Goal: Task Accomplishment & Management: Use online tool/utility

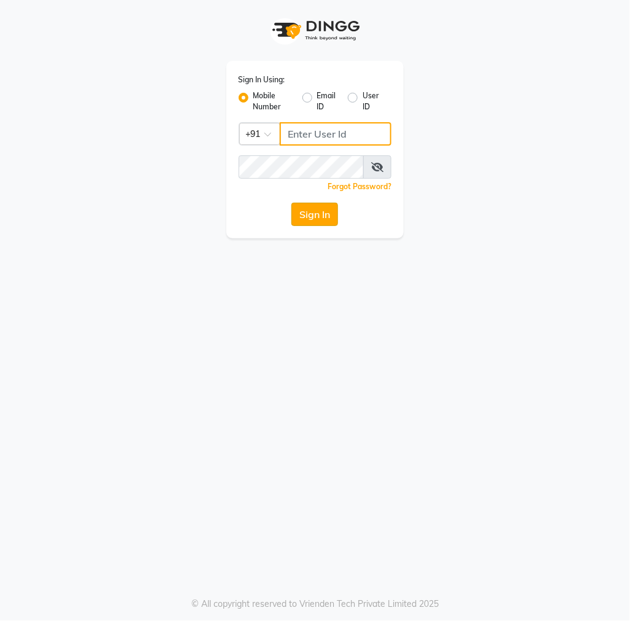
type input "7609999905"
click at [304, 225] on button "Sign In" at bounding box center [315, 214] width 47 height 23
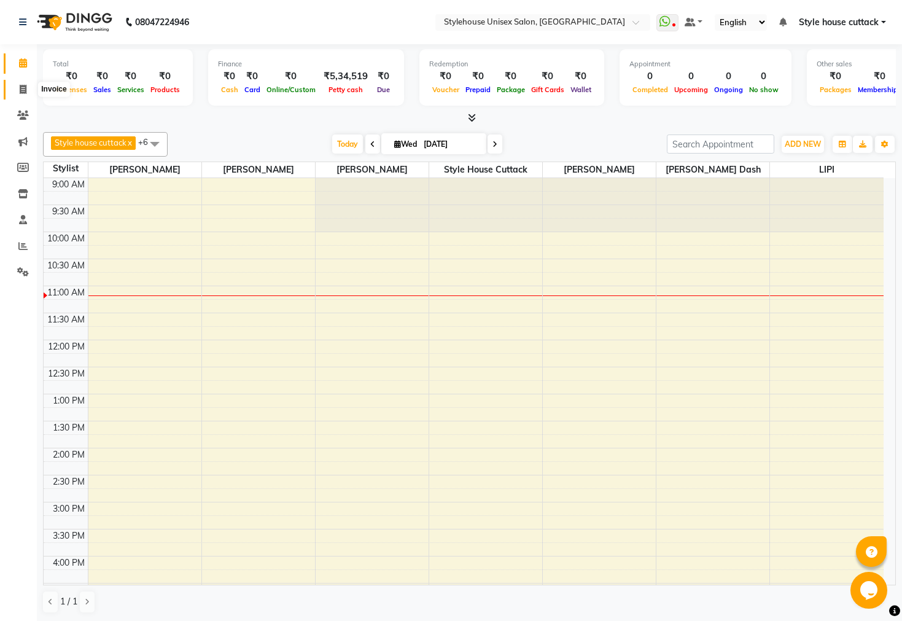
click at [22, 86] on icon at bounding box center [23, 89] width 7 height 9
select select "4222"
select select "service"
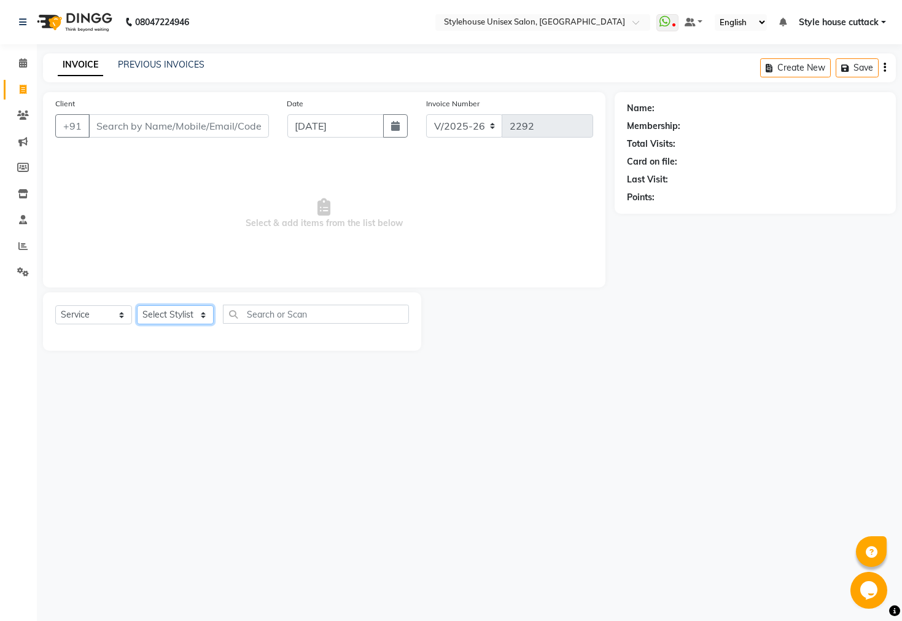
click at [180, 313] on select "Select Stylist Bharati [PERSON_NAME] [PERSON_NAME] [PERSON_NAME] LIPI [PERSON_N…" at bounding box center [175, 314] width 77 height 19
select select "89479"
click at [137, 306] on select "Select Stylist Bharati [PERSON_NAME] [PERSON_NAME] [PERSON_NAME] LIPI [PERSON_N…" at bounding box center [175, 314] width 77 height 19
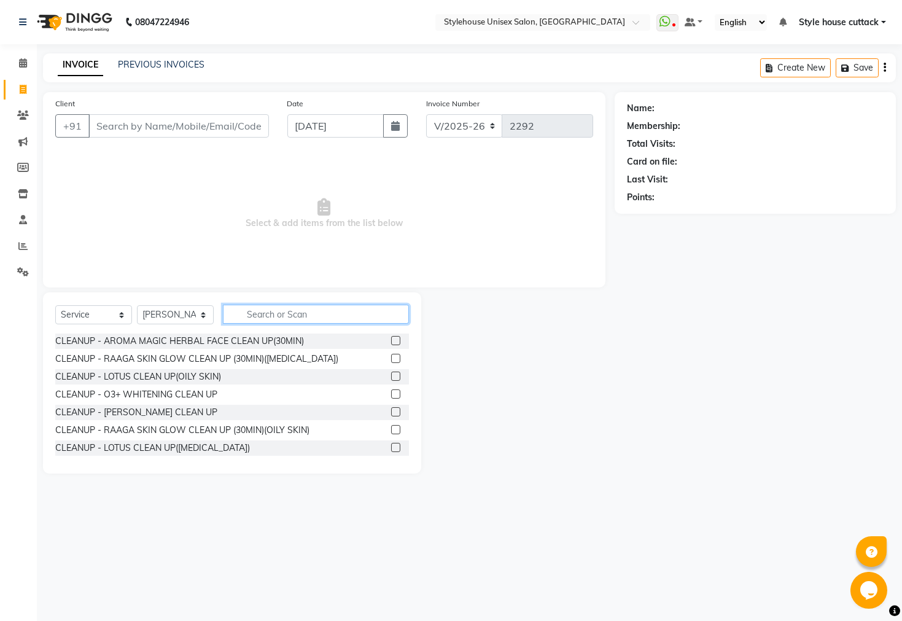
click at [262, 318] on input "text" at bounding box center [316, 313] width 186 height 19
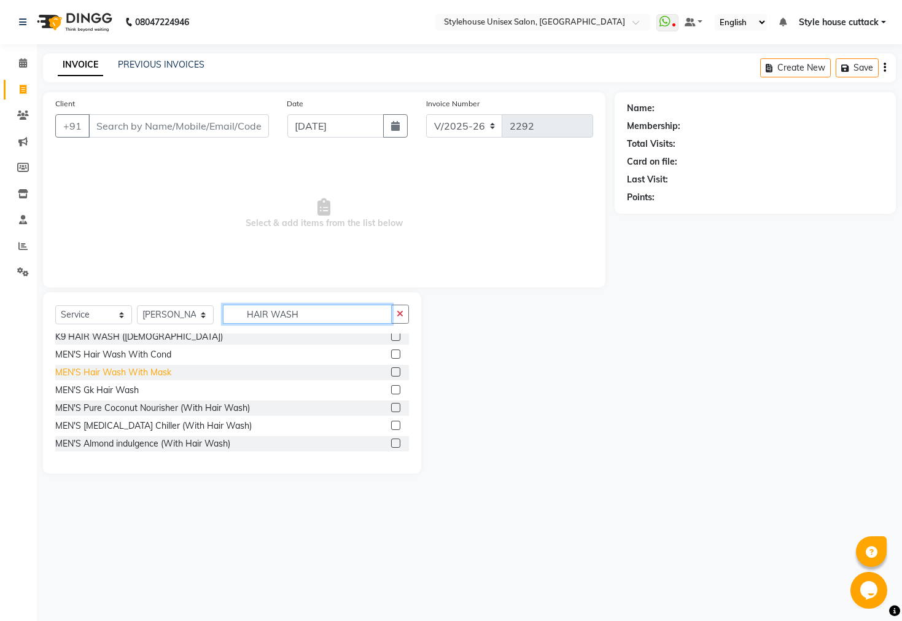
scroll to position [76, 0]
type input "HAIR WASH"
click at [138, 351] on div "MEN'S Hair Wash With Cond" at bounding box center [113, 353] width 116 height 13
checkbox input "false"
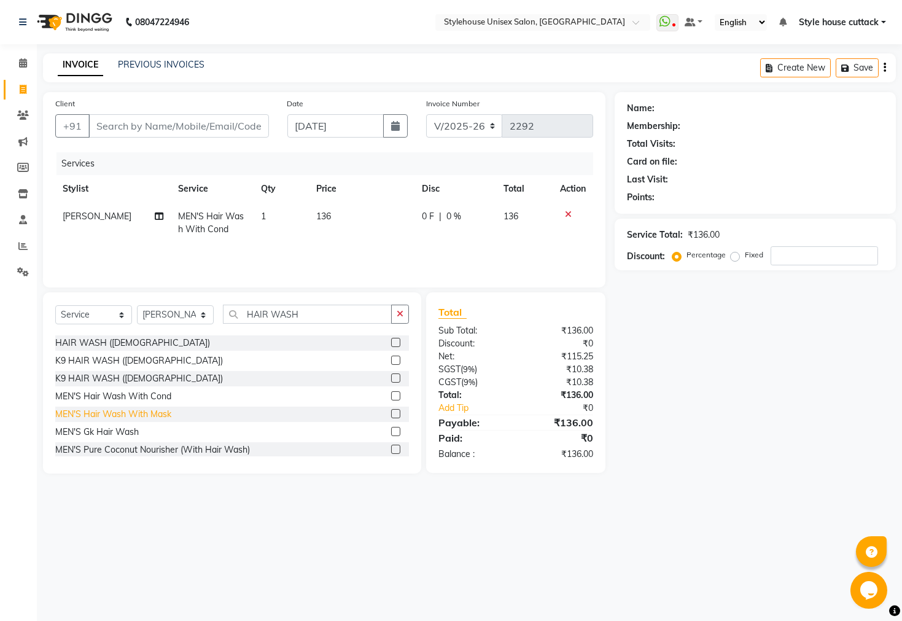
scroll to position [0, 0]
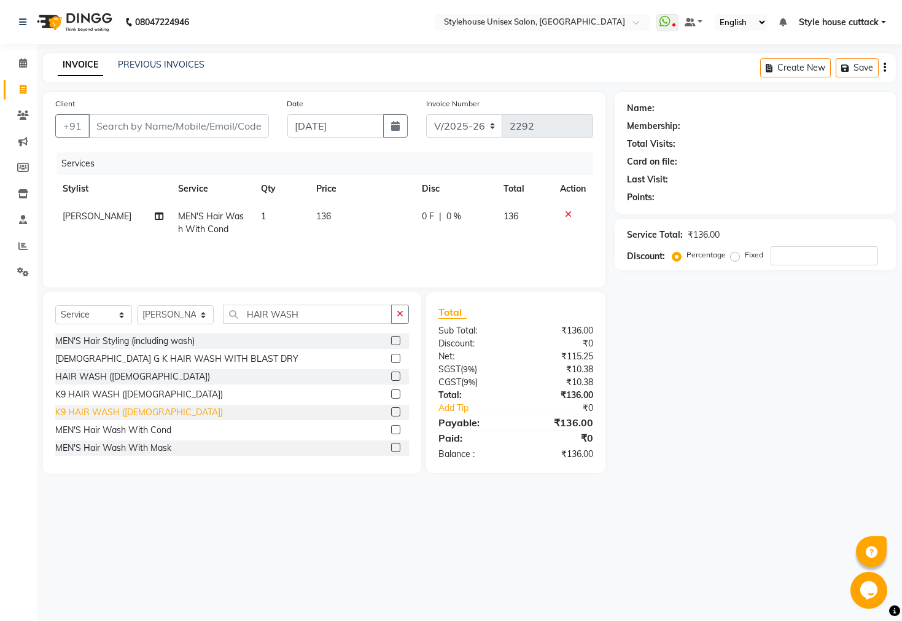
click at [133, 406] on div "K9 HAIR WASH ([DEMOGRAPHIC_DATA])" at bounding box center [139, 412] width 168 height 13
checkbox input "false"
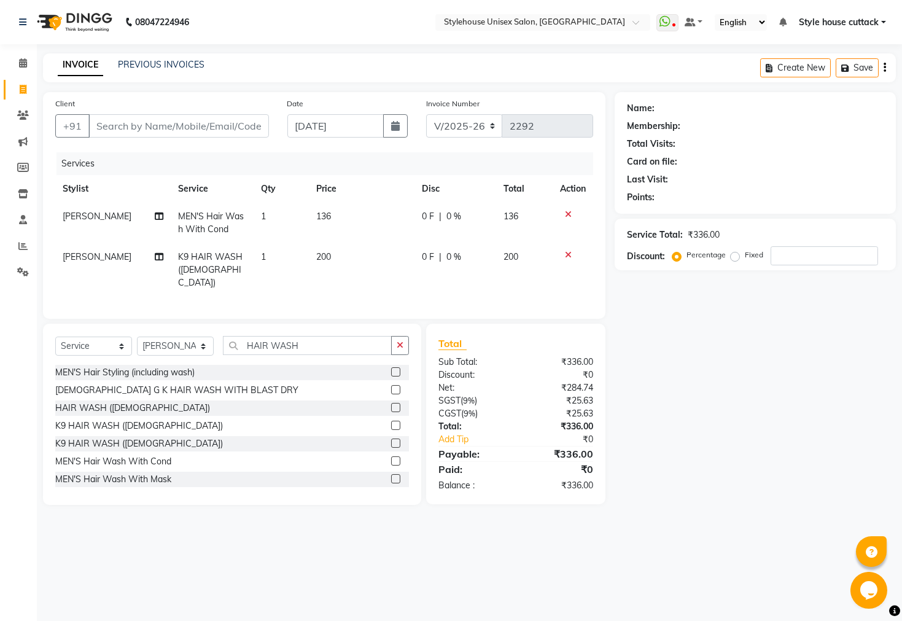
click at [565, 216] on icon at bounding box center [568, 214] width 7 height 9
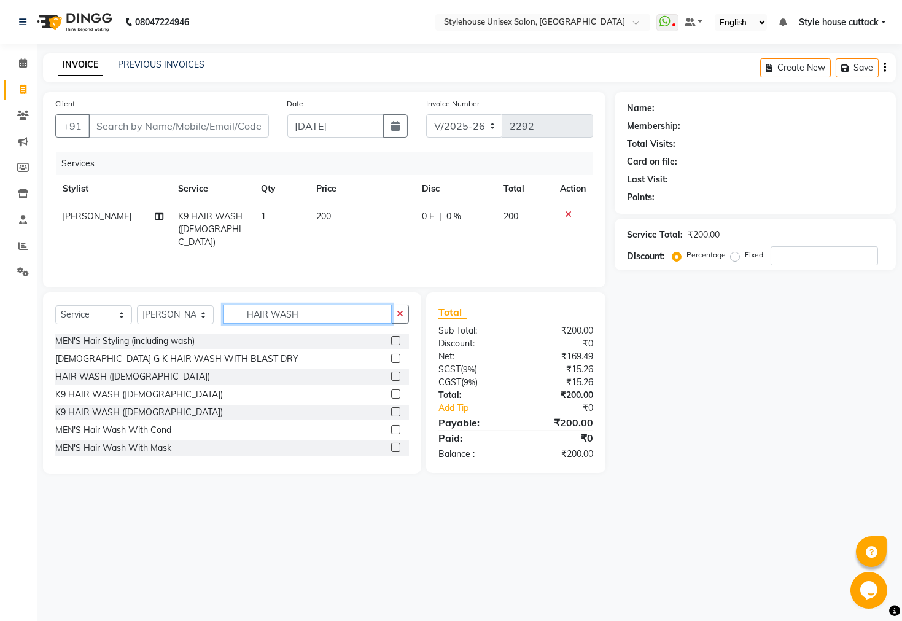
click at [312, 313] on input "HAIR WASH" at bounding box center [307, 313] width 169 height 19
type input "H"
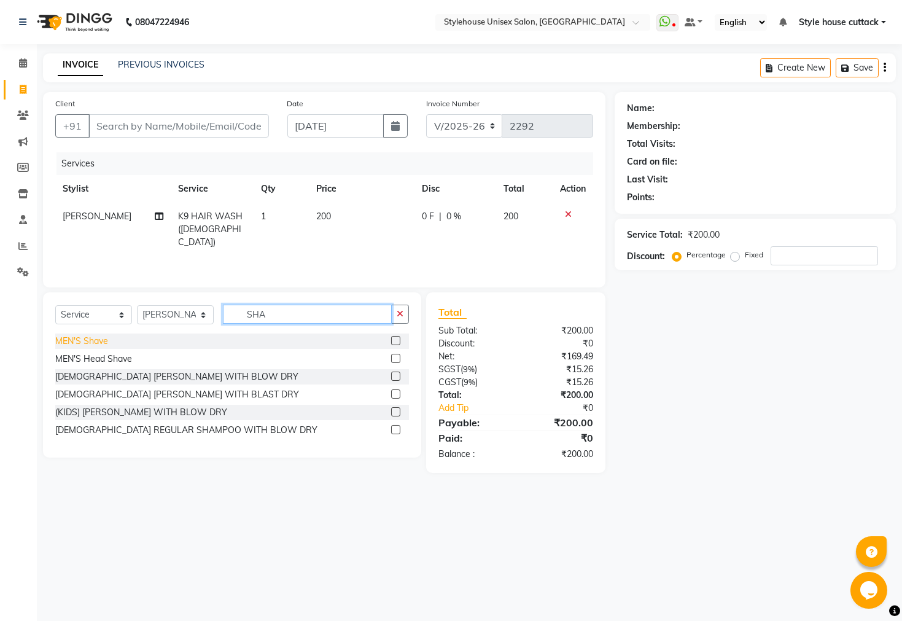
type input "SHA"
click at [103, 342] on div "MEN'S Shave" at bounding box center [81, 341] width 53 height 13
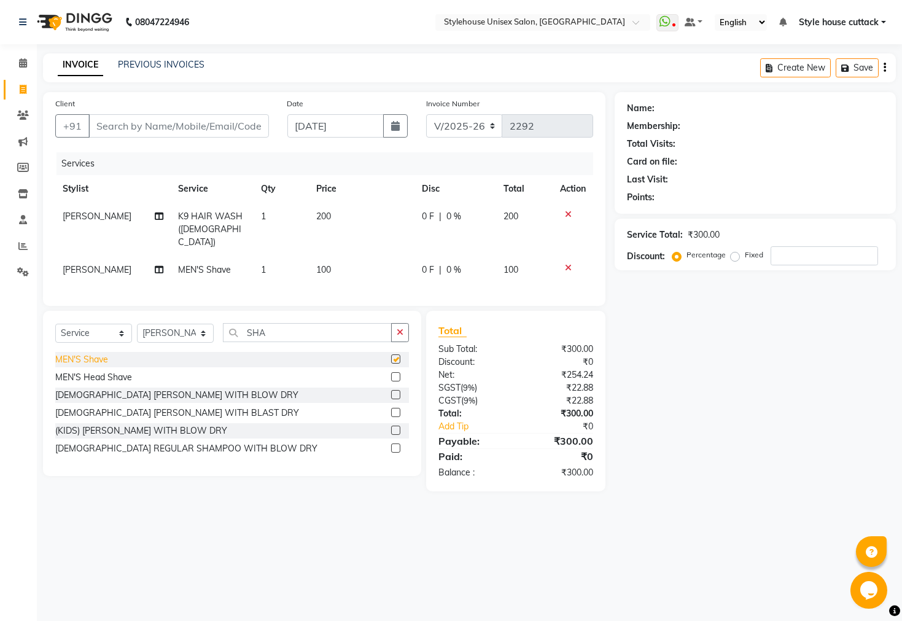
checkbox input "false"
click at [185, 120] on input "Client" at bounding box center [178, 125] width 180 height 23
type input "7"
type input "0"
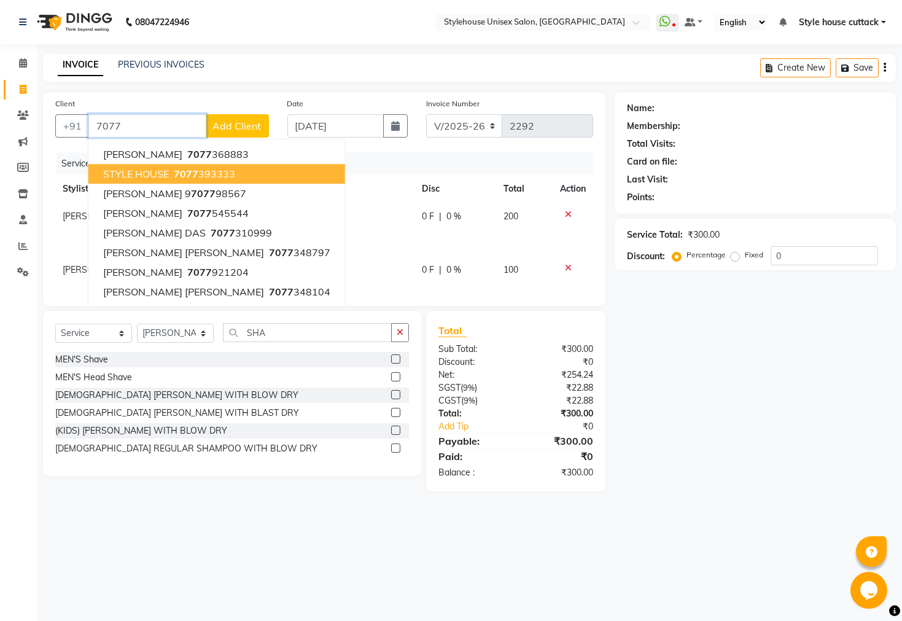
click at [175, 179] on span "7077" at bounding box center [186, 174] width 25 height 12
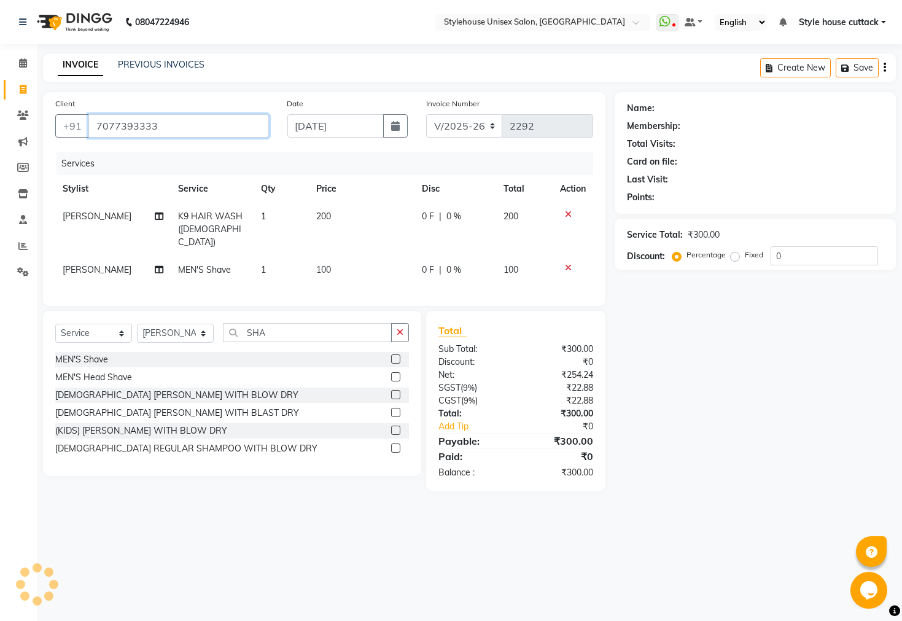
type input "7077393333"
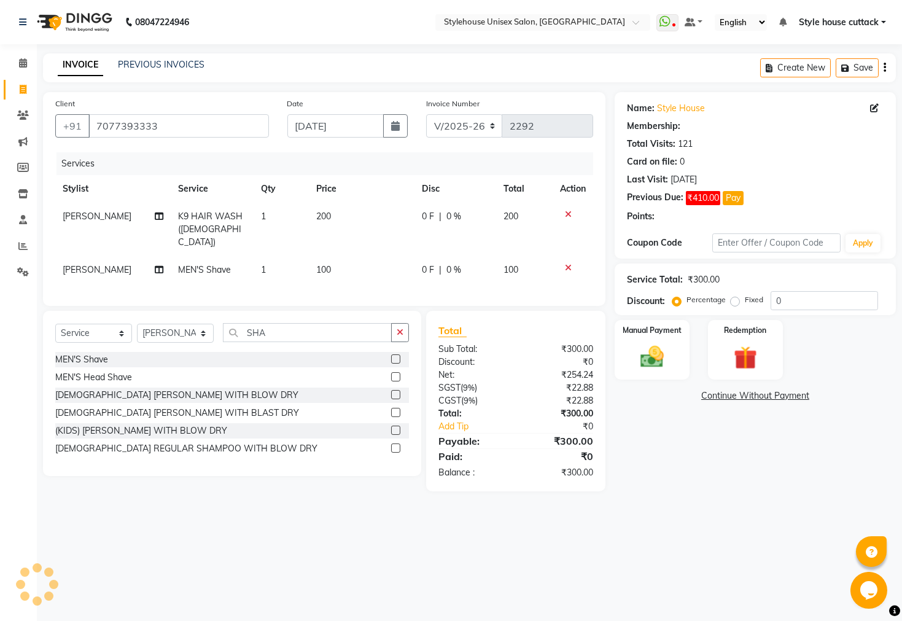
select select "1: Object"
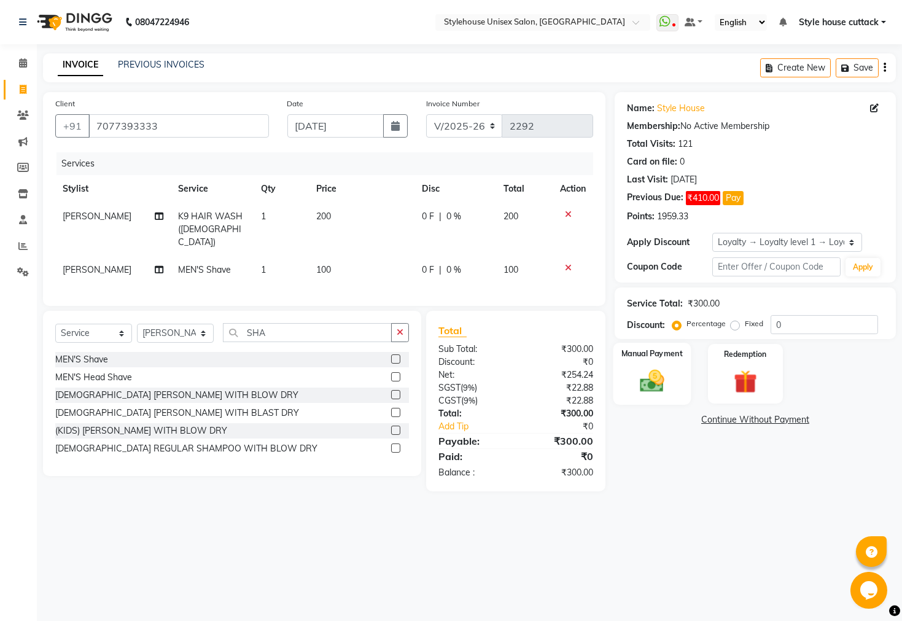
click at [630, 381] on img at bounding box center [651, 381] width 39 height 28
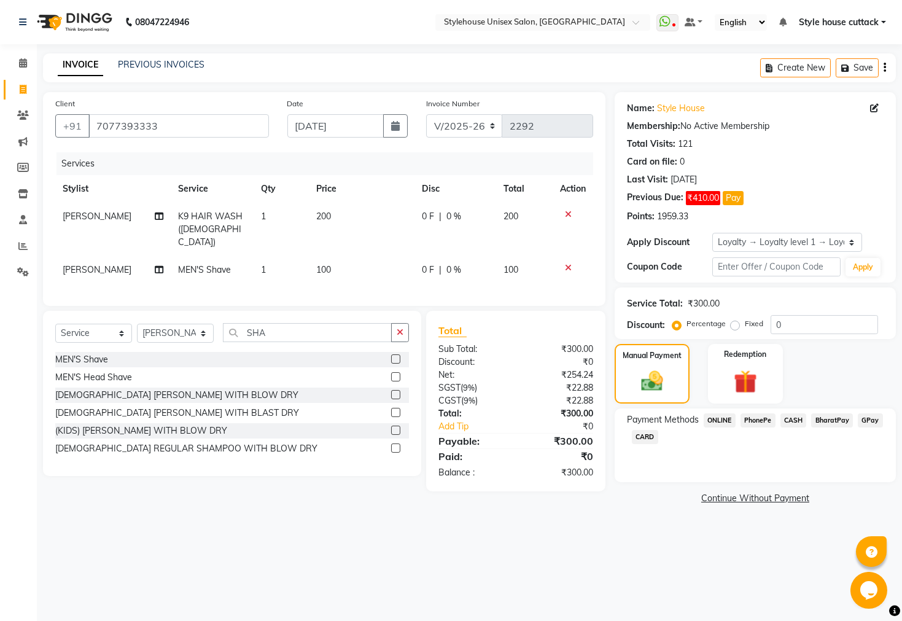
click at [630, 427] on span "PhonePe" at bounding box center [757, 420] width 35 height 14
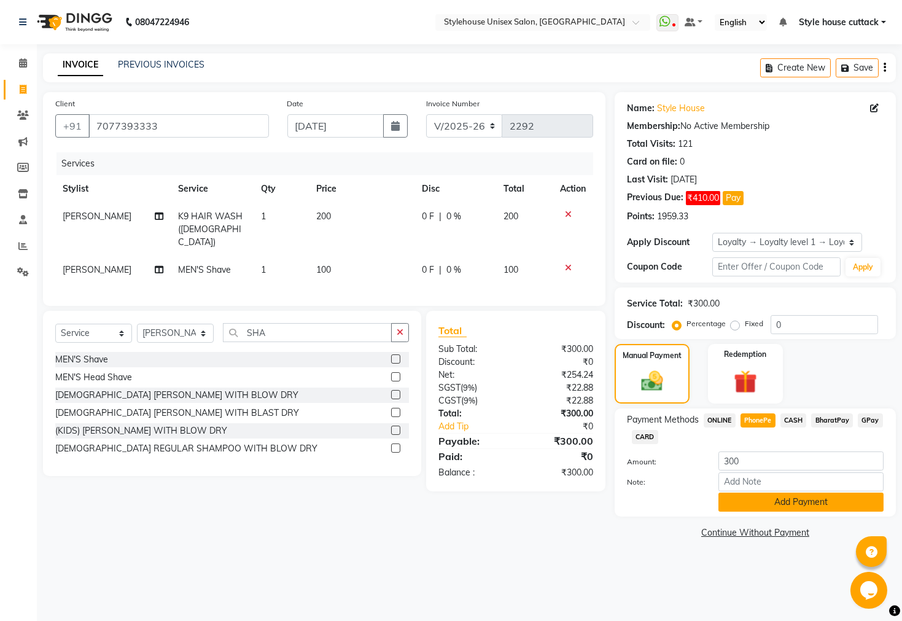
click at [630, 511] on button "Add Payment" at bounding box center [800, 501] width 165 height 19
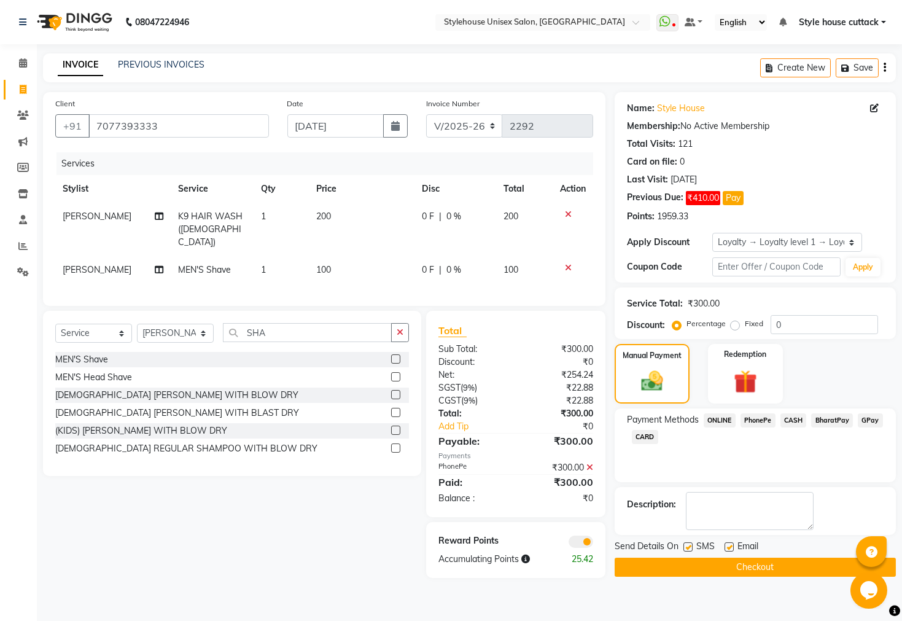
click at [591, 468] on icon at bounding box center [589, 467] width 7 height 9
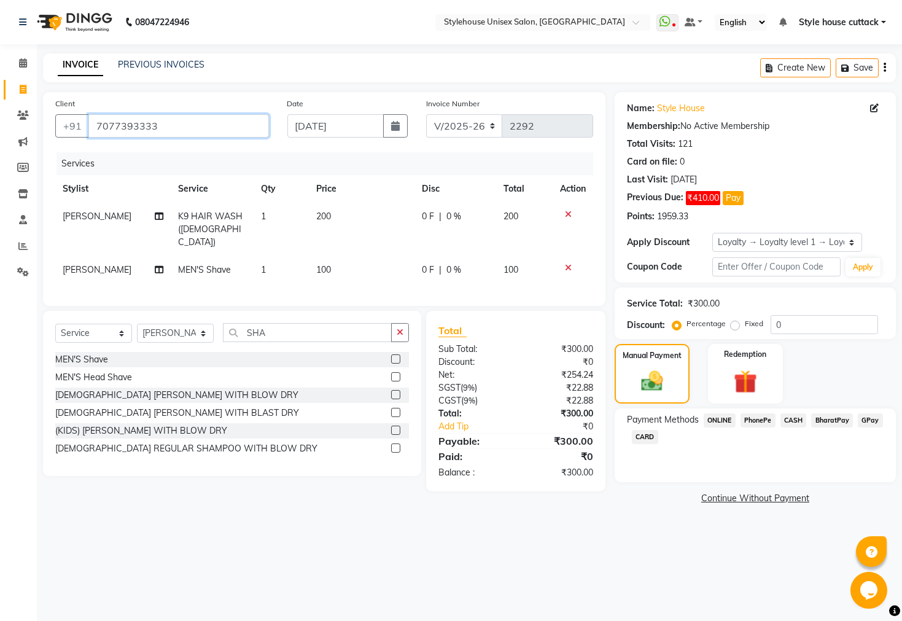
click at [165, 132] on input "7077393333" at bounding box center [178, 125] width 180 height 23
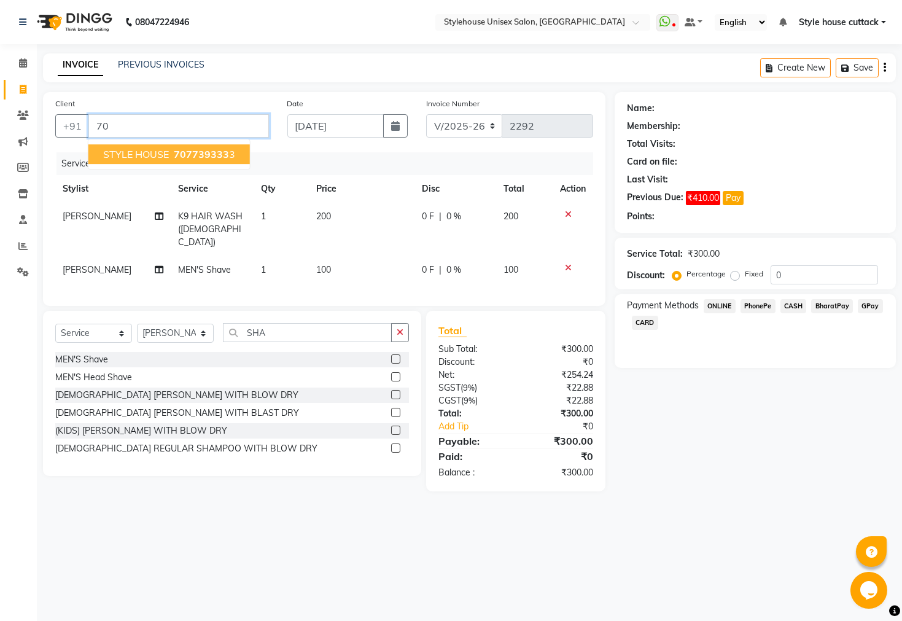
type input "7"
click at [135, 153] on span "[PERSON_NAME]" at bounding box center [142, 154] width 79 height 12
type input "7064609202"
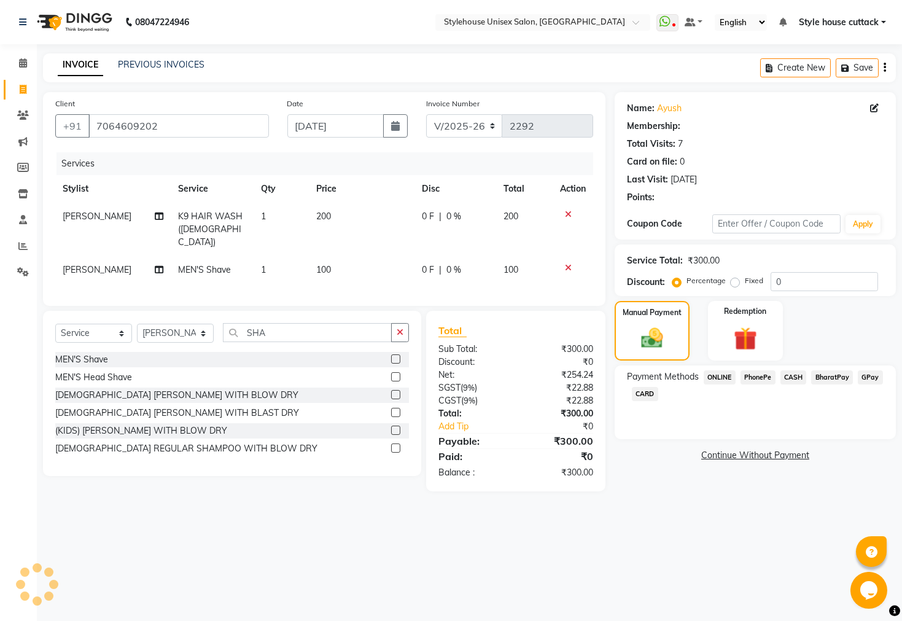
select select "1: Object"
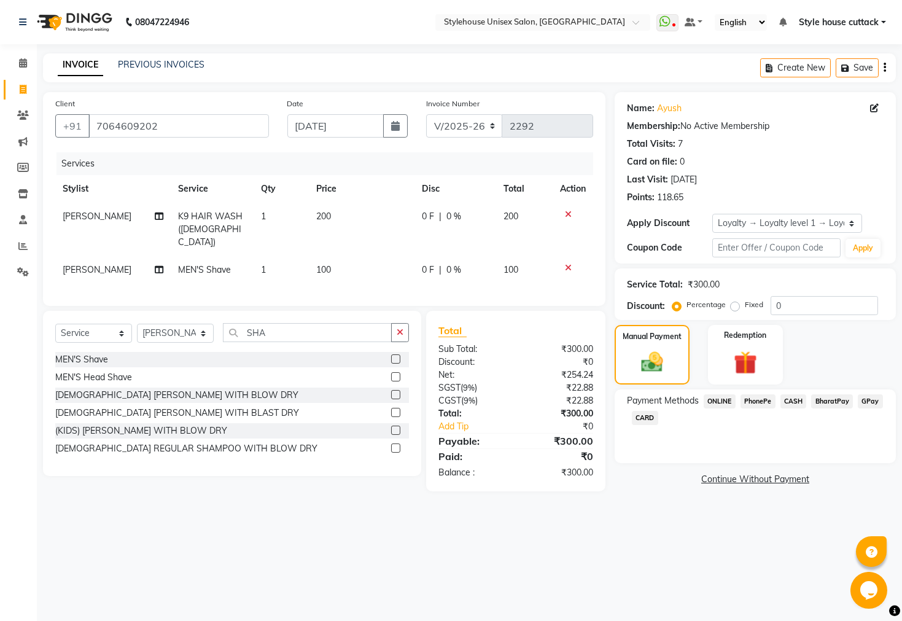
click at [630, 408] on span "CASH" at bounding box center [793, 401] width 26 height 14
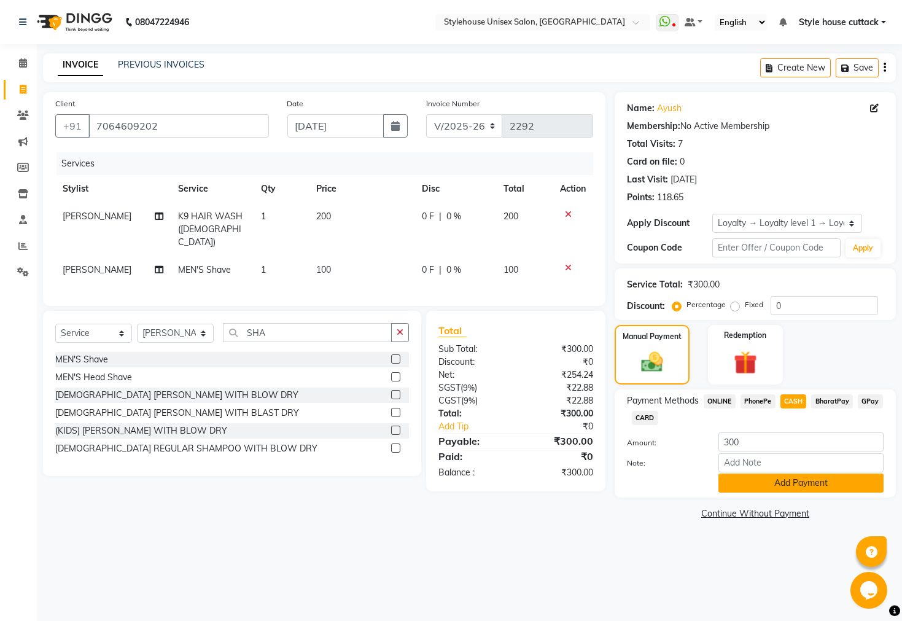
click at [630, 492] on button "Add Payment" at bounding box center [800, 482] width 165 height 19
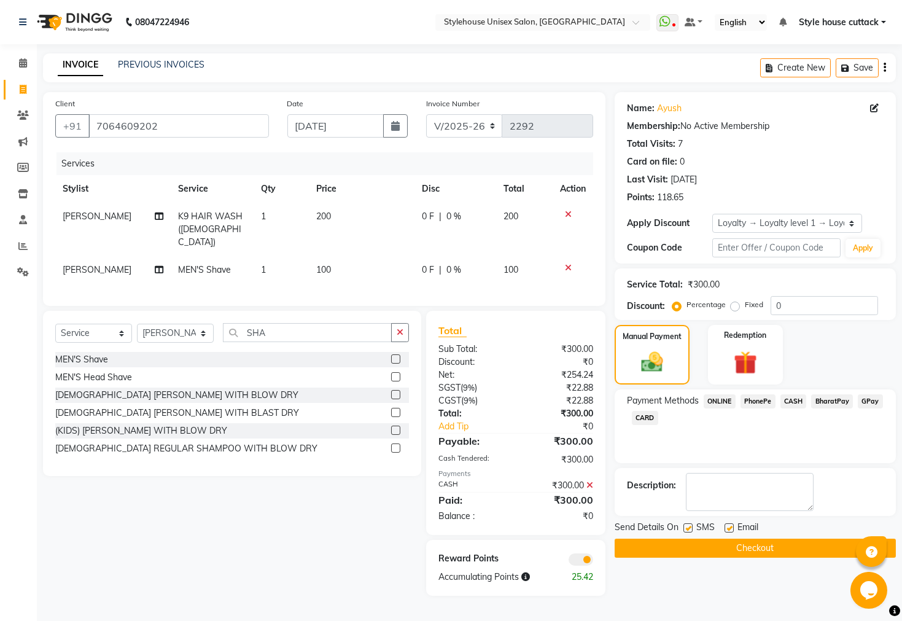
click at [630, 557] on button "Checkout" at bounding box center [755, 547] width 281 height 19
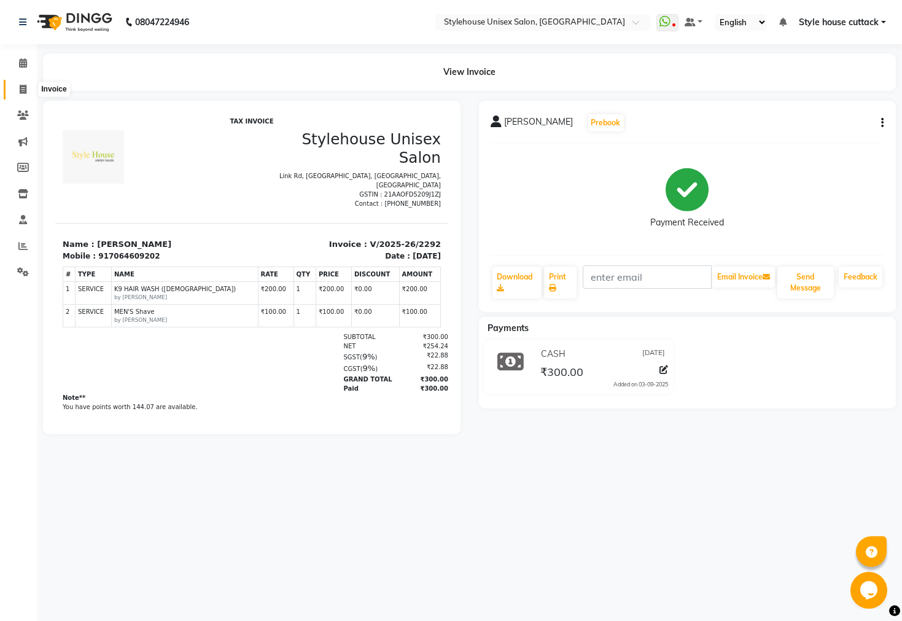
click at [21, 86] on icon at bounding box center [23, 89] width 7 height 9
select select "service"
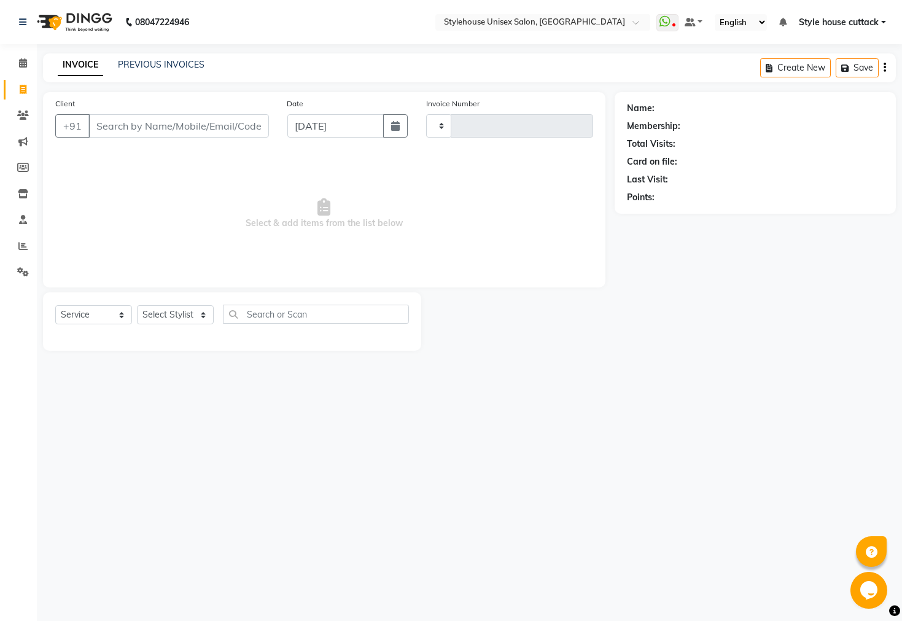
type input "2293"
select select "4222"
click at [163, 67] on link "PREVIOUS INVOICES" at bounding box center [161, 64] width 87 height 11
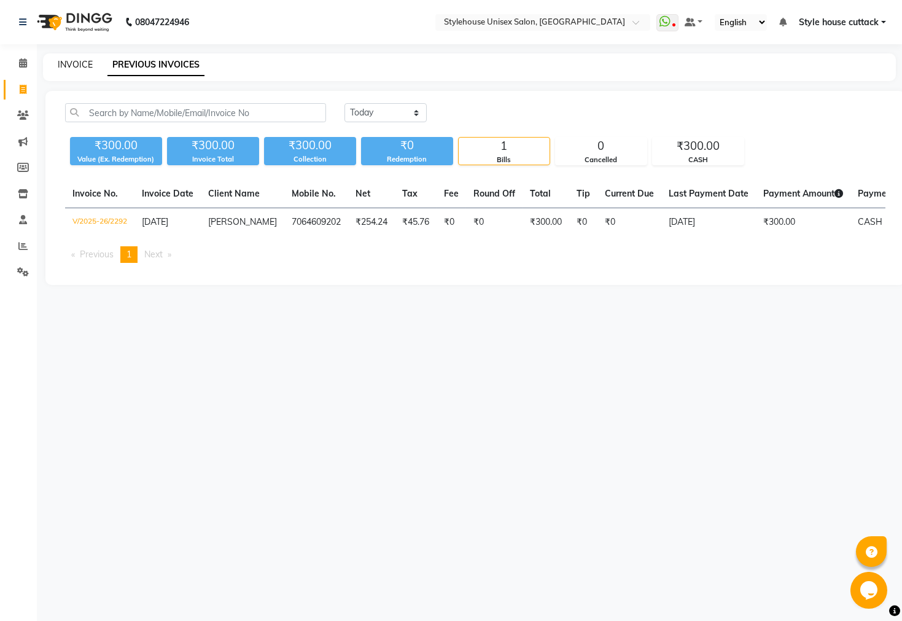
click at [65, 64] on link "INVOICE" at bounding box center [75, 64] width 35 height 11
select select "4222"
select select "service"
